Goal: Go to known website: Access a specific website the user already knows

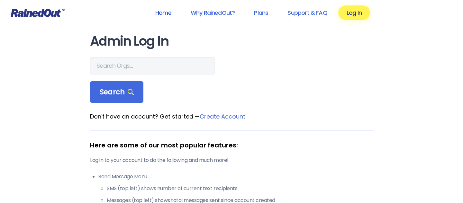
click at [163, 11] on link "Home" at bounding box center [163, 12] width 33 height 14
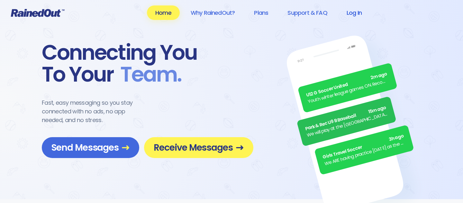
click at [353, 13] on link "Log In" at bounding box center [354, 12] width 32 height 14
